Goal: Task Accomplishment & Management: Use online tool/utility

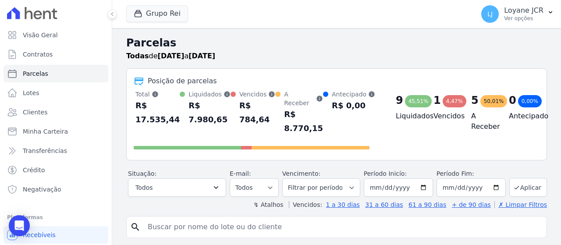
select select
click at [56, 120] on link "Clientes" at bounding box center [56, 112] width 105 height 18
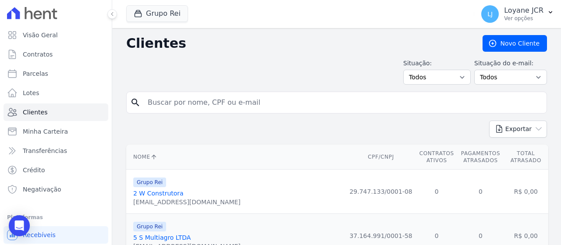
click at [180, 101] on input "search" at bounding box center [342, 103] width 400 height 18
paste input "[PERSON_NAME]"
type input "[PERSON_NAME]"
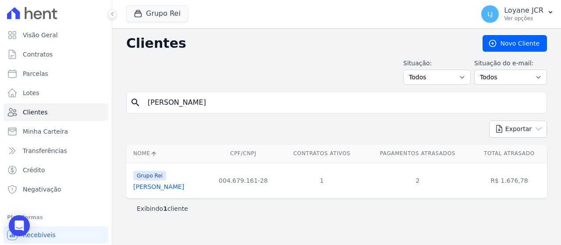
click at [167, 190] on link "[PERSON_NAME]" at bounding box center [158, 186] width 51 height 7
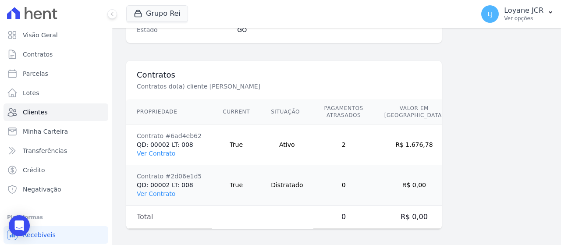
scroll to position [618, 0]
click at [144, 152] on link "Ver Contrato" at bounding box center [156, 152] width 39 height 7
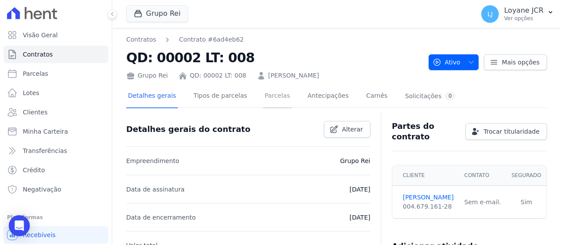
click at [272, 101] on link "Parcelas" at bounding box center [277, 96] width 29 height 23
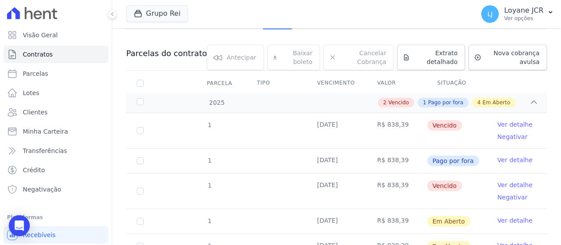
scroll to position [76, 0]
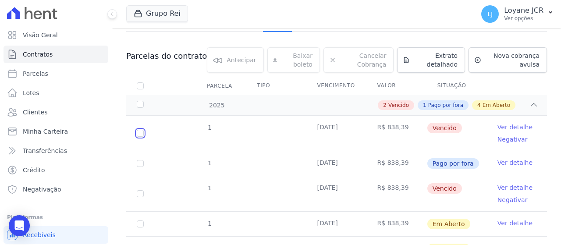
click at [137, 134] on input "checkbox" at bounding box center [140, 133] width 7 height 7
checkbox input "true"
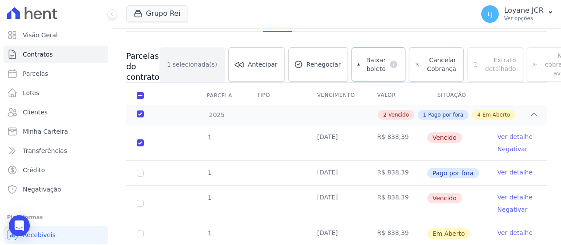
click at [365, 57] on span "Baixar boleto" at bounding box center [375, 65] width 22 height 18
click at [224, 7] on div "Grupo Rei Você possui apenas um empreendimento Aplicar" at bounding box center [298, 14] width 344 height 29
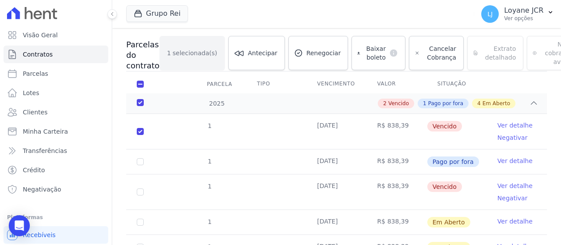
scroll to position [120, 0]
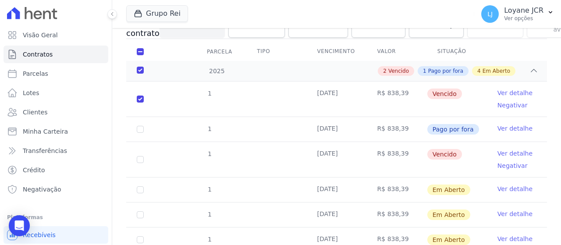
click at [433, 93] on span "Vencido" at bounding box center [444, 94] width 35 height 11
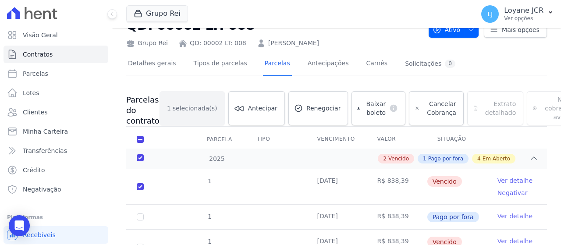
scroll to position [76, 0]
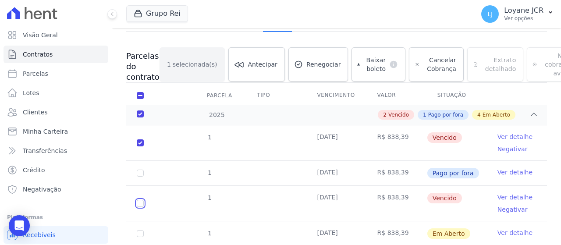
click at [140, 205] on input "checkbox" at bounding box center [140, 203] width 7 height 7
checkbox input "true"
